Goal: Information Seeking & Learning: Learn about a topic

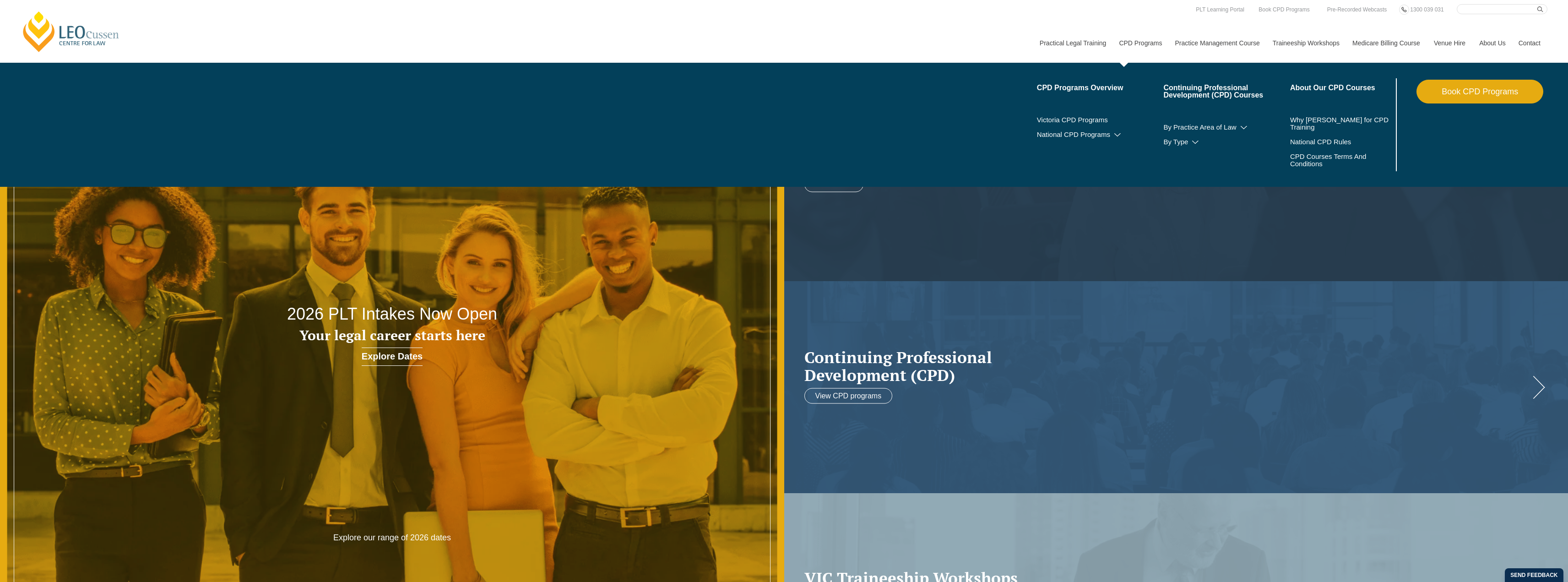
click at [1141, 43] on link "CPD Programs" at bounding box center [1140, 43] width 56 height 40
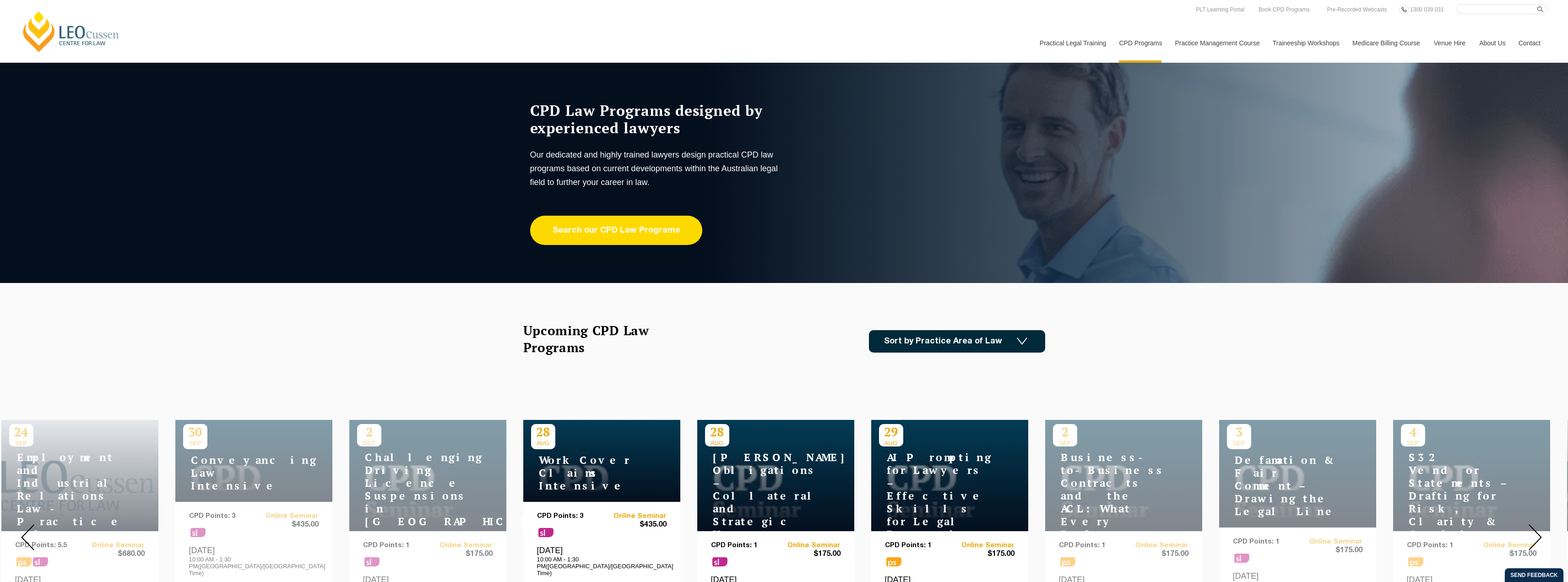
click at [612, 235] on link "Search our CPD Law Programs" at bounding box center [616, 230] width 172 height 29
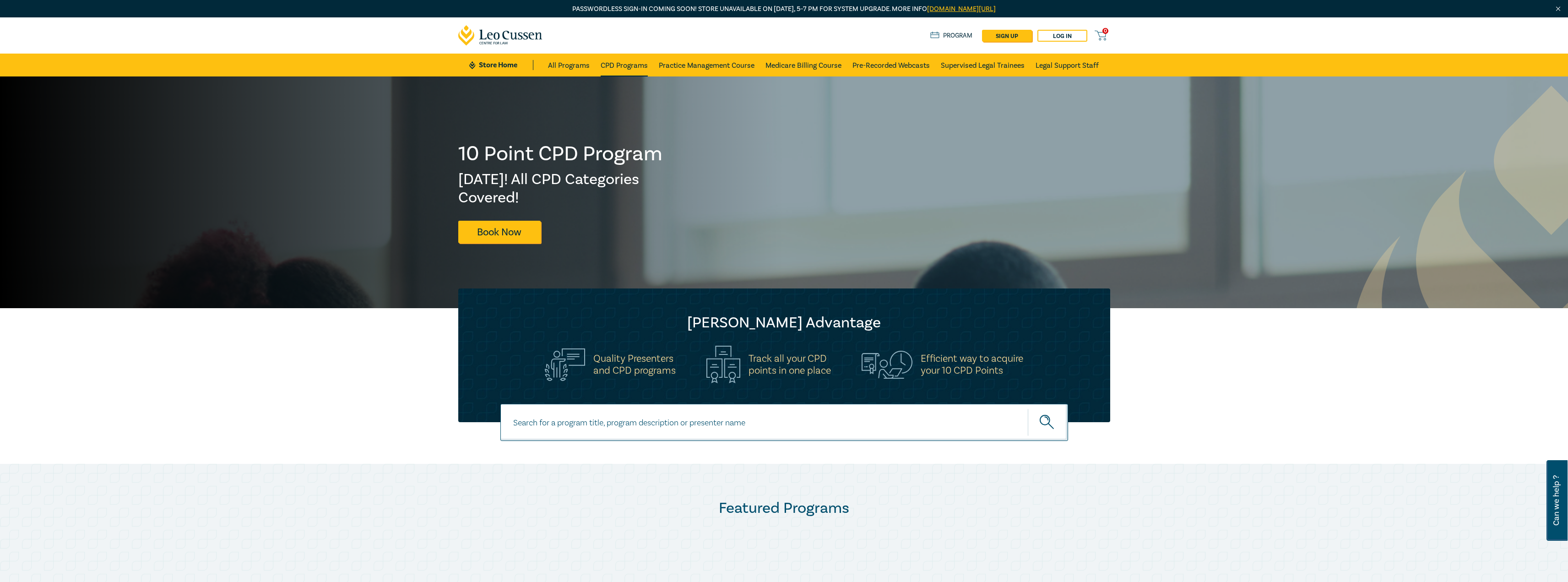
click at [629, 65] on link "CPD Programs" at bounding box center [624, 65] width 47 height 23
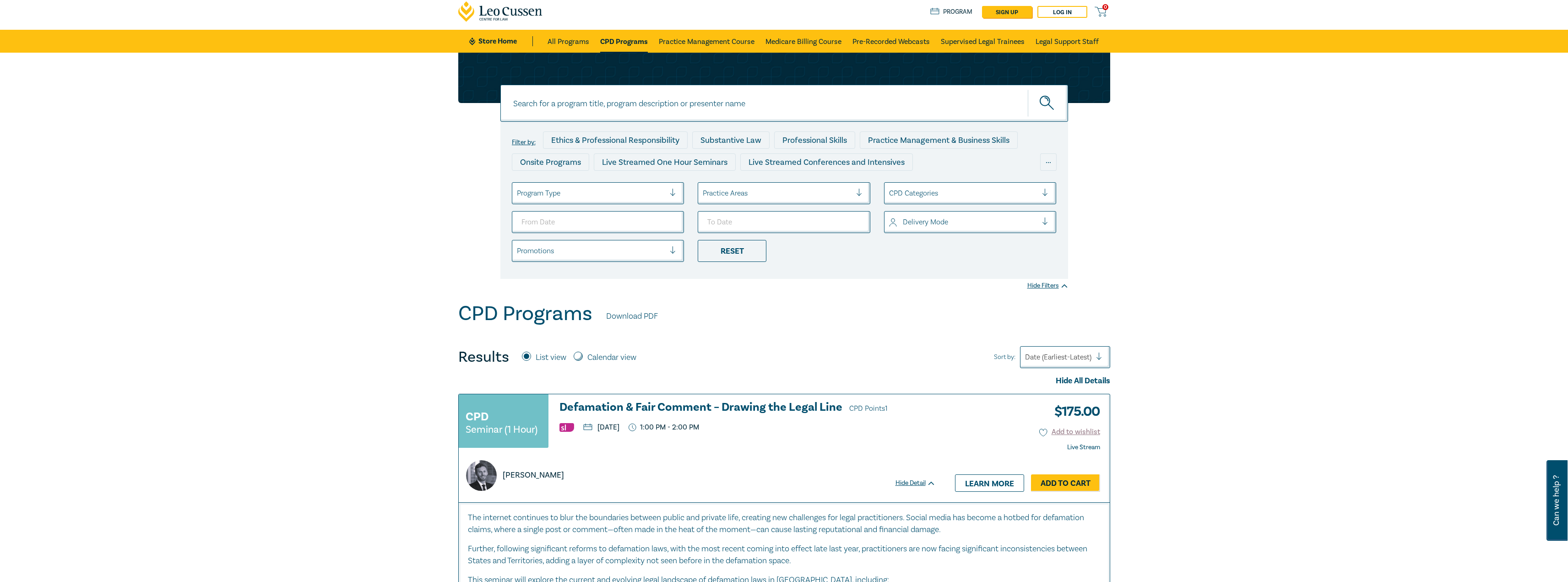
scroll to position [91, 0]
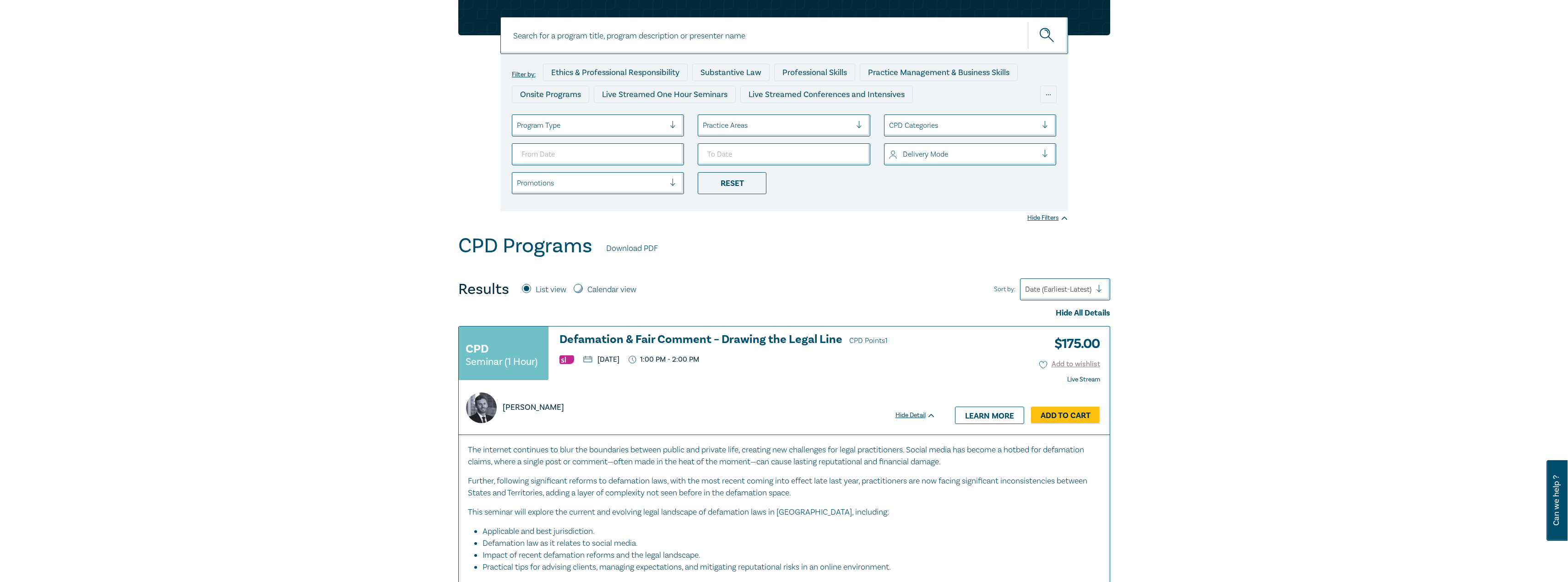
click at [648, 129] on div at bounding box center [591, 125] width 149 height 12
click at [644, 145] on div "Live Streamed One Hour Seminars" at bounding box center [598, 152] width 173 height 19
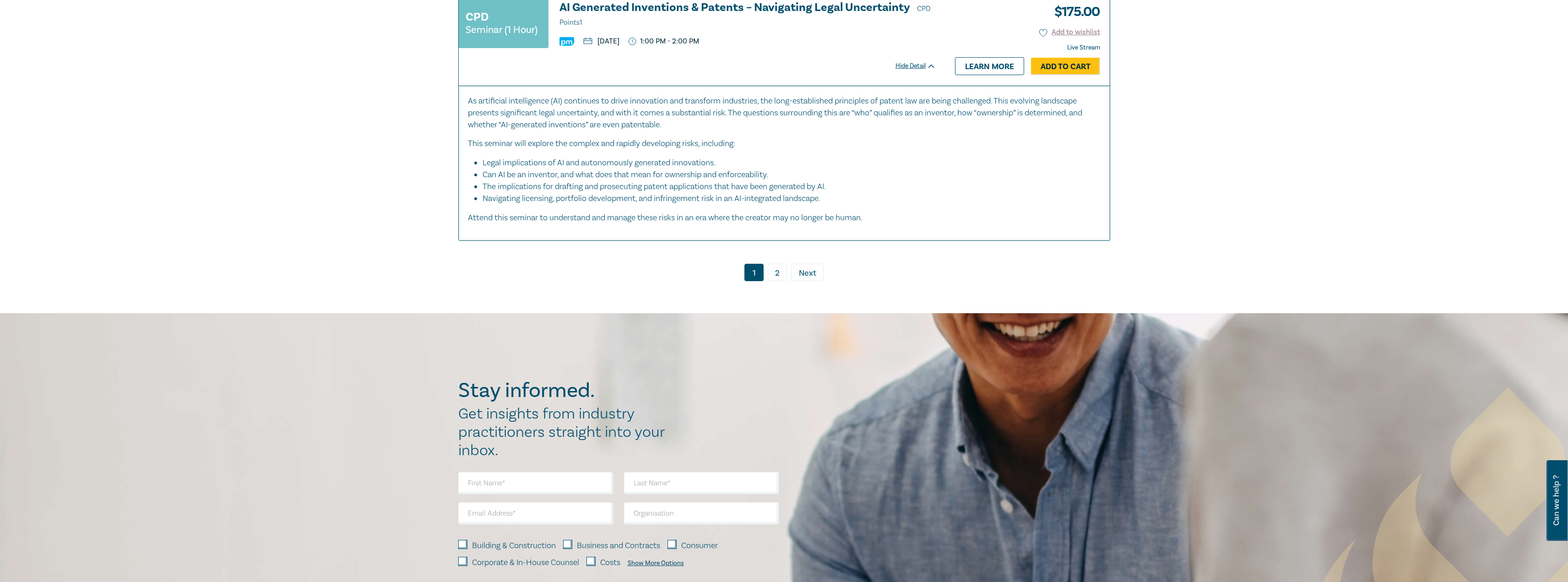
scroll to position [4442, 0]
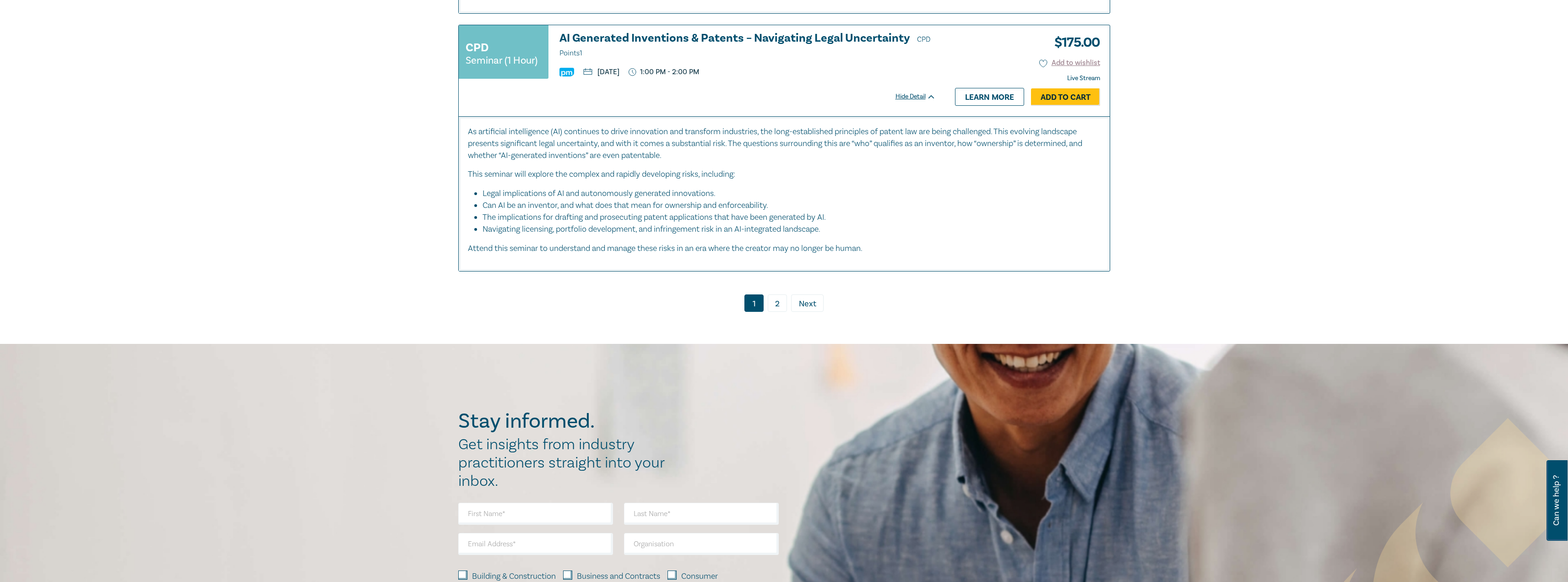
click at [777, 295] on link "2" at bounding box center [777, 303] width 19 height 18
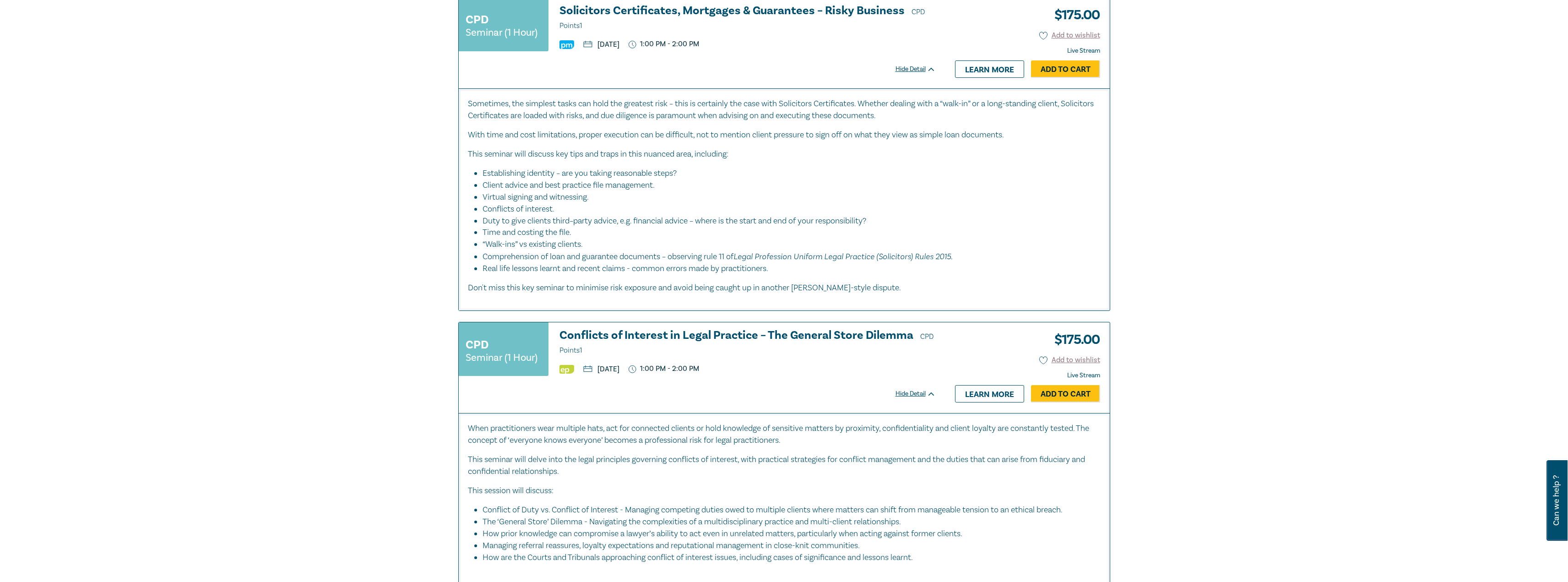
scroll to position [1465, 0]
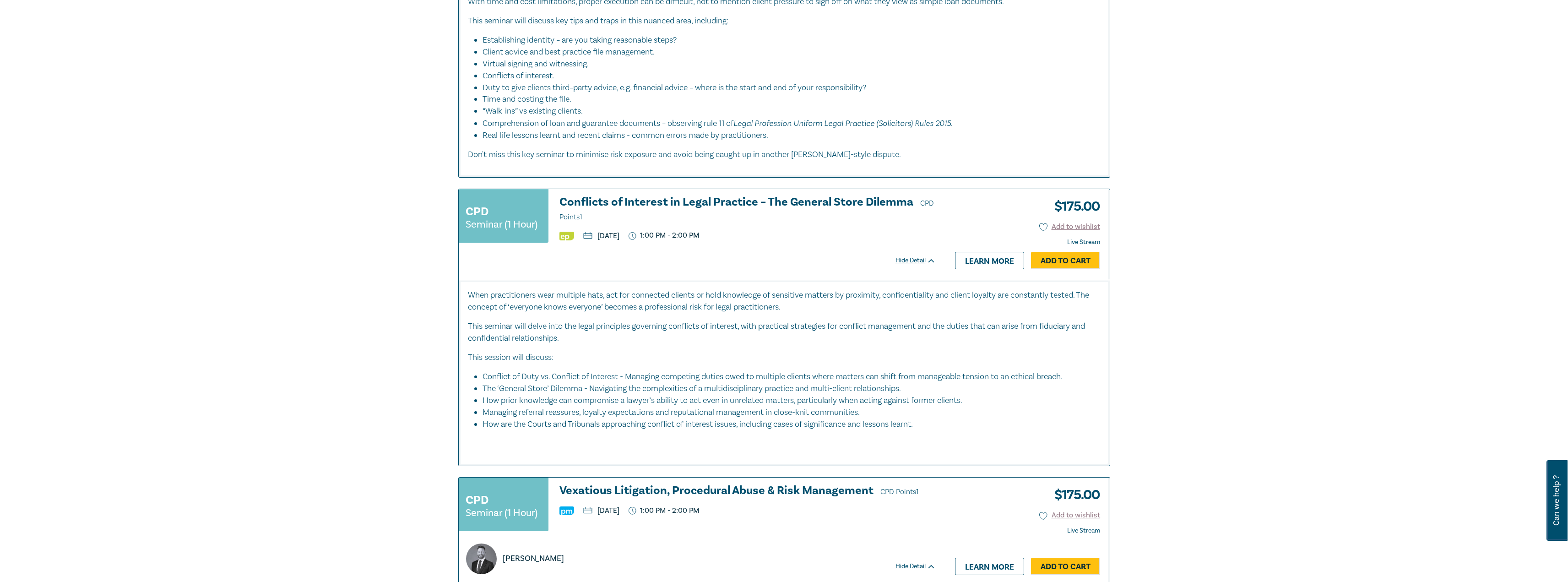
click at [720, 215] on h3 "Conflicts of Interest in Legal Practice – The General Store Dilemma CPD Points 1" at bounding box center [747, 209] width 376 height 27
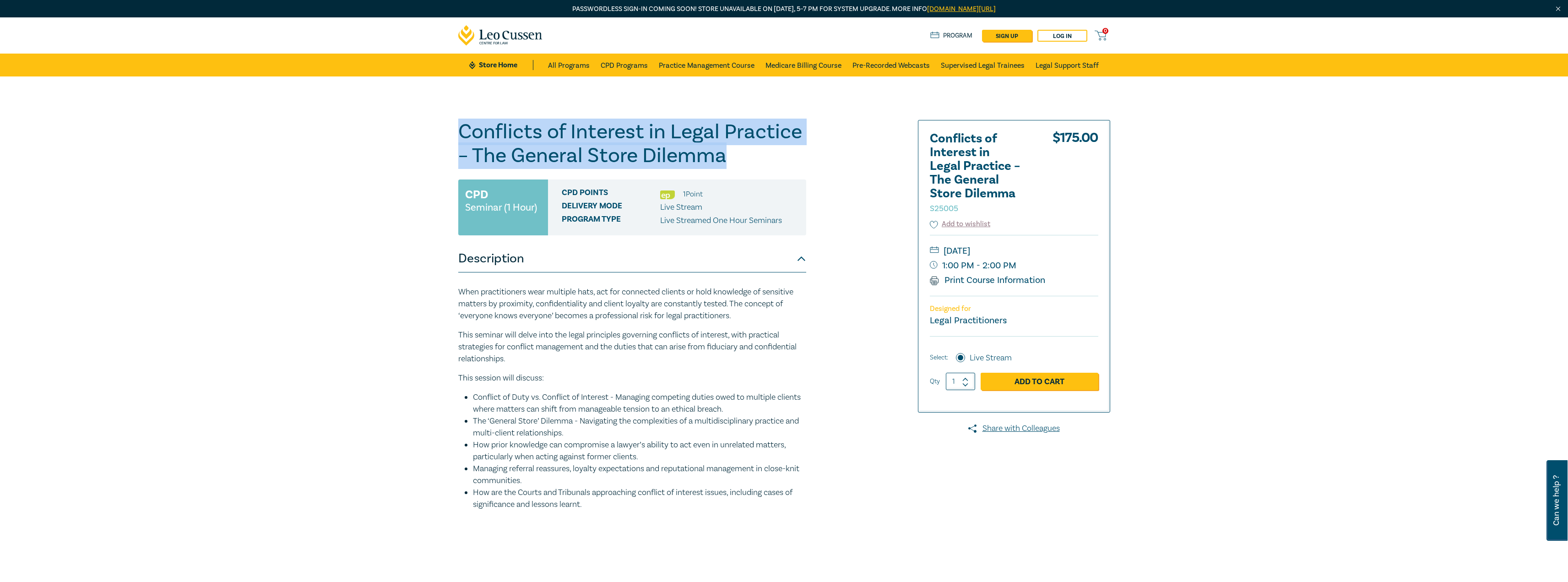
drag, startPoint x: 727, startPoint y: 154, endPoint x: 457, endPoint y: 135, distance: 270.7
click at [457, 135] on div "Conflicts of Interest in Legal Practice – The General Store Dilemma S25005 CPD …" at bounding box center [674, 349] width 442 height 458
copy h1 "Conflicts of Interest in Legal Practice – The General Store Dilemma"
drag, startPoint x: 607, startPoint y: 507, endPoint x: 453, endPoint y: 296, distance: 261.2
click at [453, 296] on div "Conflicts of Interest in Legal Practice – The General Store Dilemma S25005 CPD …" at bounding box center [674, 349] width 442 height 458
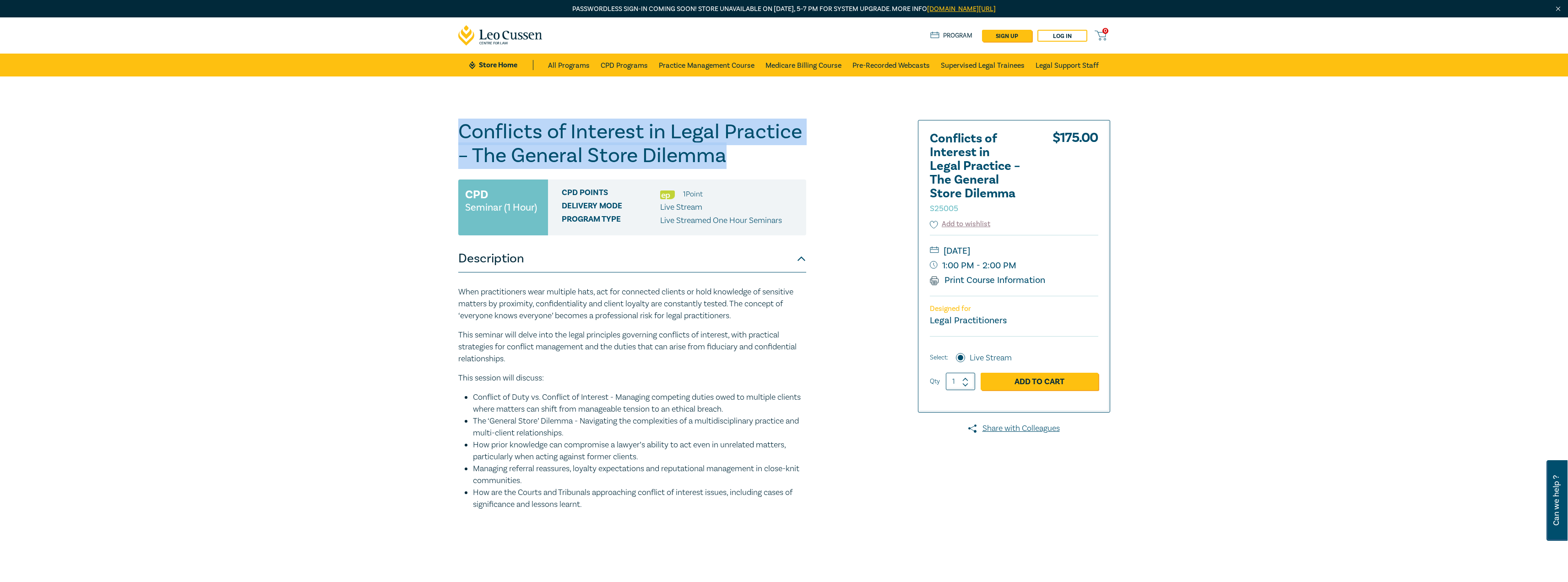
copy div "When practitioners wear multiple hats, act for connected clients or hold knowle…"
